Goal: Task Accomplishment & Management: Manage account settings

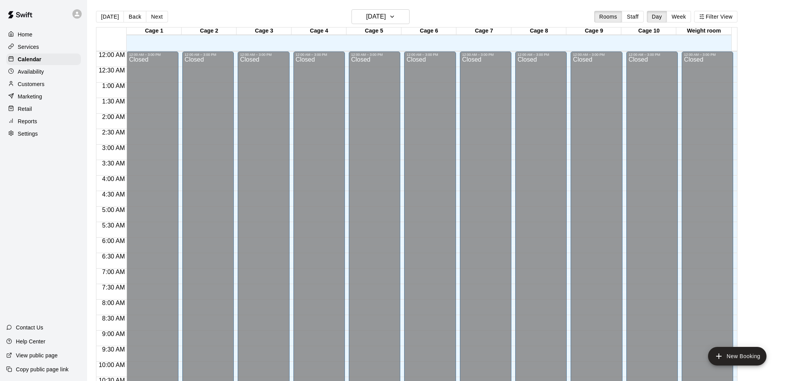
scroll to position [372, 0]
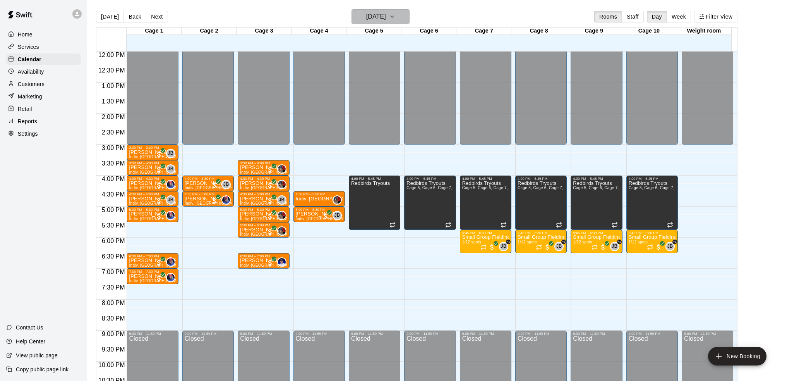
click at [386, 11] on button "[DATE]" at bounding box center [381, 16] width 58 height 15
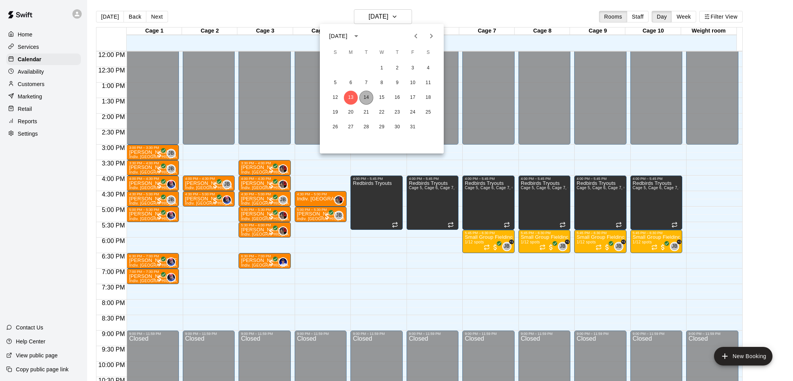
click at [367, 100] on button "14" at bounding box center [366, 98] width 14 height 14
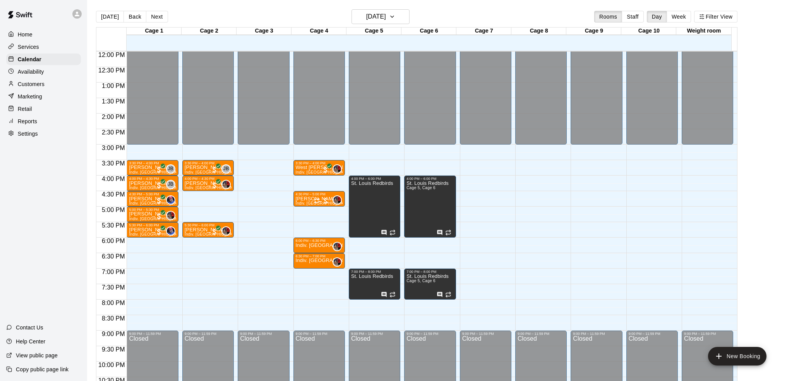
click at [362, 242] on div "12:00 AM – 3:00 PM Closed 4:00 PM – 6:00 PM St. Louis Redbirds 7:00 PM – 8:00 P…" at bounding box center [374, 51] width 51 height 743
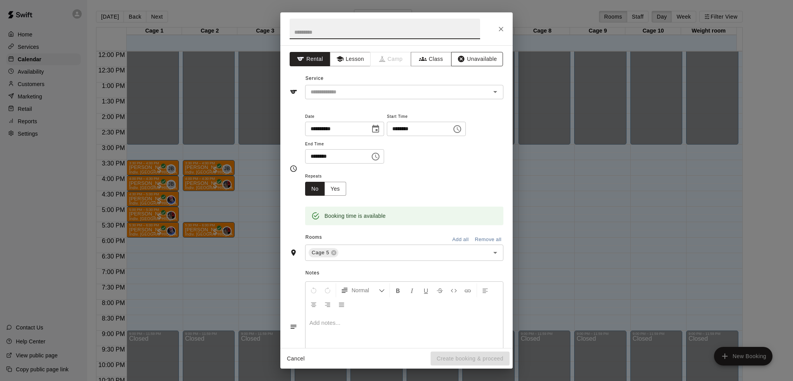
click at [458, 58] on icon "button" at bounding box center [461, 59] width 7 height 7
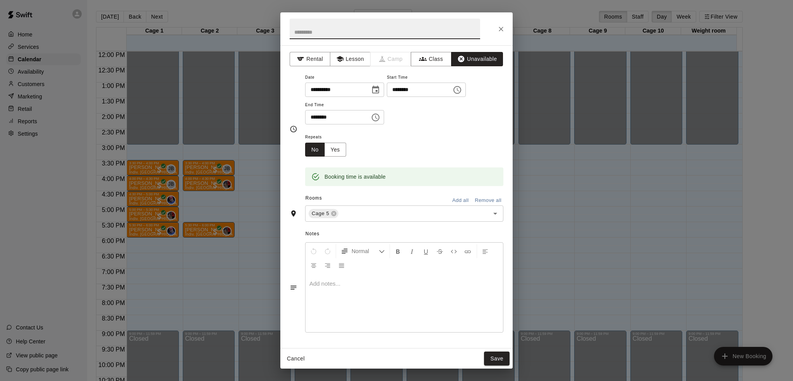
click at [398, 35] on input "text" at bounding box center [385, 29] width 190 height 21
type input "*"
type input "**********"
click at [374, 287] on p at bounding box center [404, 284] width 190 height 8
click at [364, 208] on div "Cage 5 ​" at bounding box center [404, 213] width 198 height 16
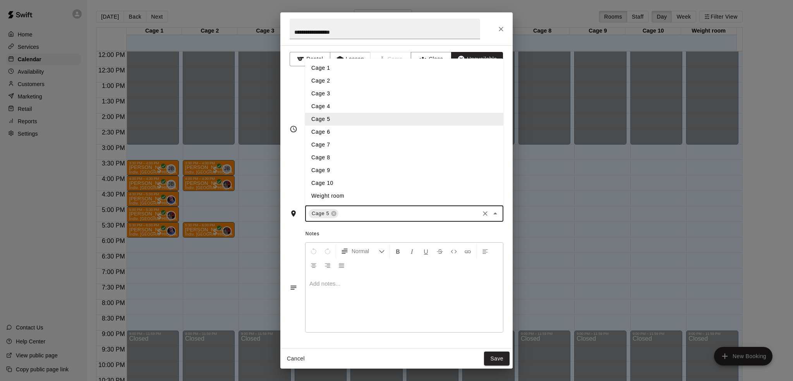
click at [346, 134] on li "Cage 6" at bounding box center [404, 131] width 198 height 13
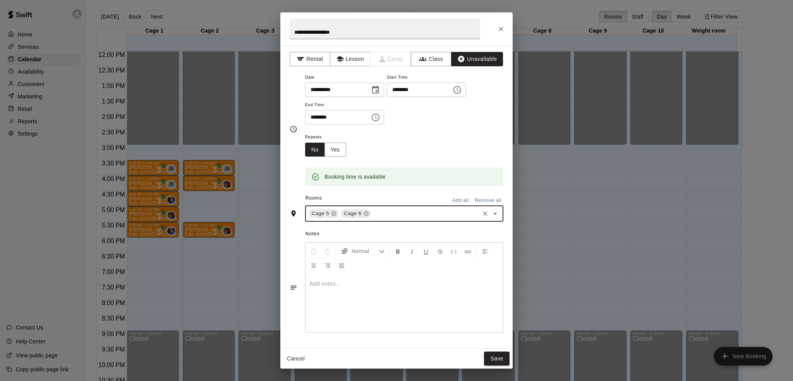
click at [363, 314] on div at bounding box center [403, 303] width 197 height 58
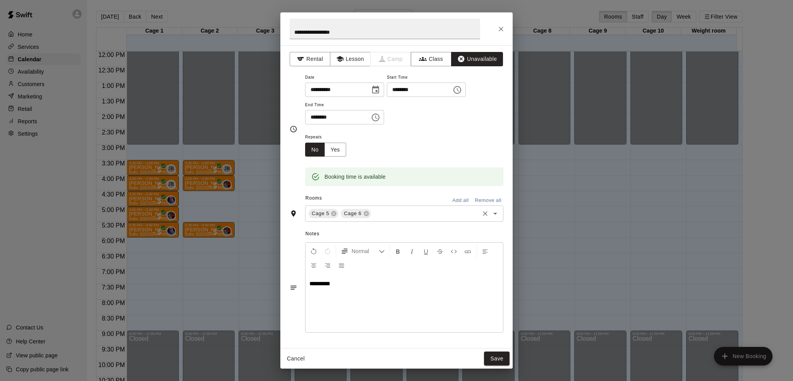
click at [413, 215] on input "text" at bounding box center [425, 214] width 106 height 10
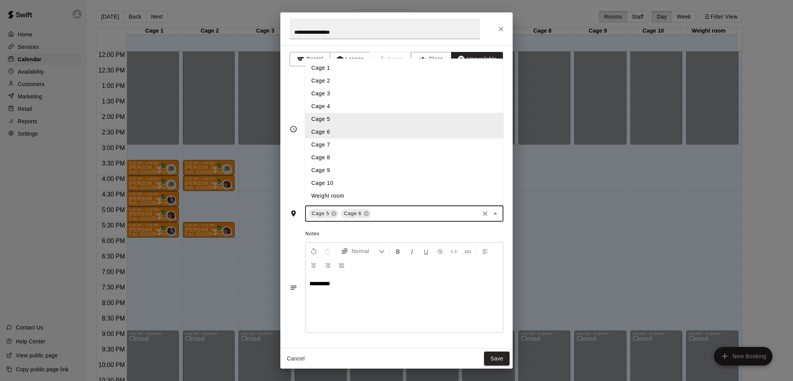
click at [391, 145] on li "Cage 7" at bounding box center [404, 144] width 198 height 13
click at [431, 216] on input "text" at bounding box center [441, 214] width 74 height 10
click at [403, 163] on li "Cage 8" at bounding box center [404, 157] width 198 height 13
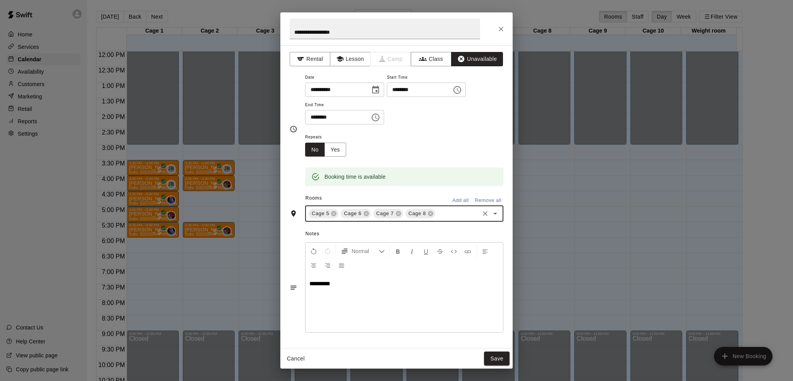
click at [444, 216] on input "text" at bounding box center [457, 214] width 42 height 10
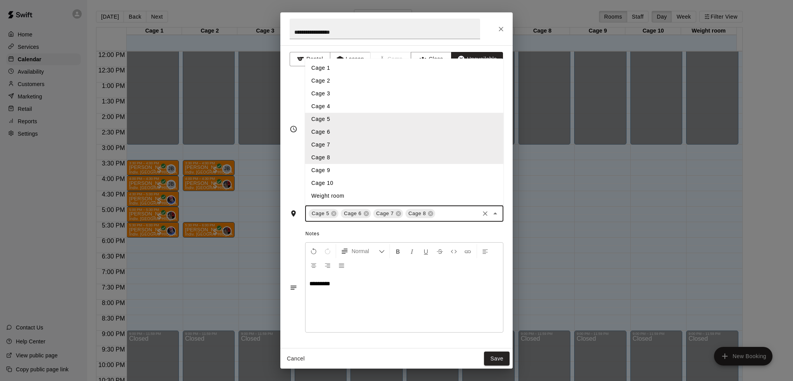
click at [431, 287] on p "*********" at bounding box center [404, 284] width 190 height 8
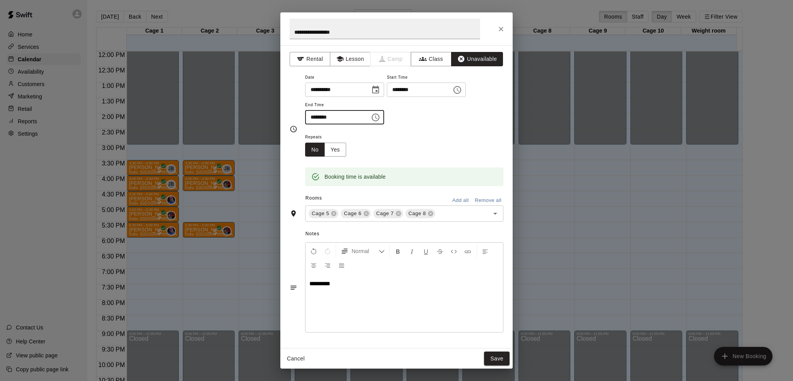
drag, startPoint x: 313, startPoint y: 115, endPoint x: 308, endPoint y: 147, distance: 32.1
click at [313, 116] on input "********" at bounding box center [335, 117] width 60 height 14
type input "********"
click at [491, 362] on button "Save" at bounding box center [497, 358] width 26 height 14
